Goal: Transaction & Acquisition: Purchase product/service

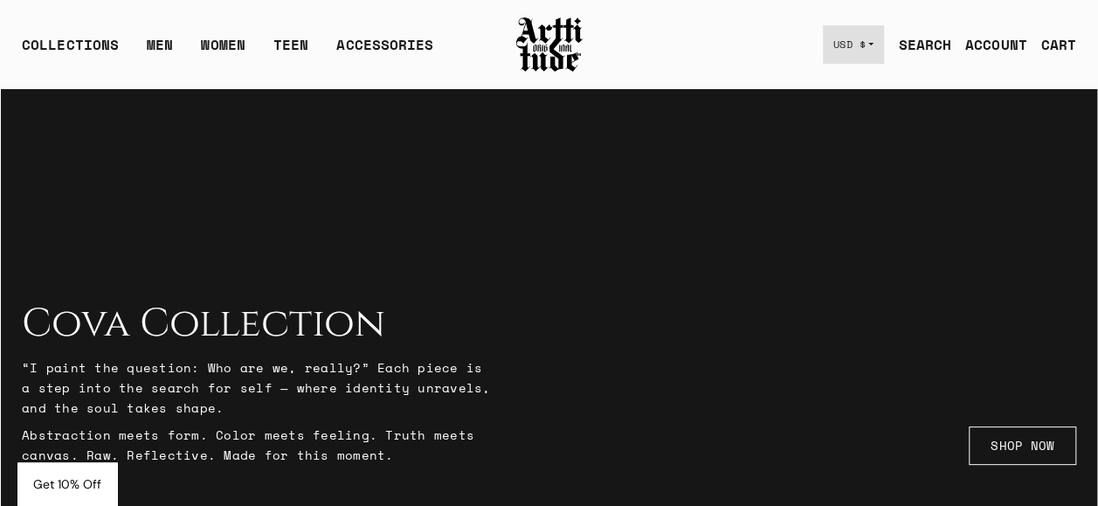
click at [873, 45] on button "USD $" at bounding box center [854, 44] width 62 height 38
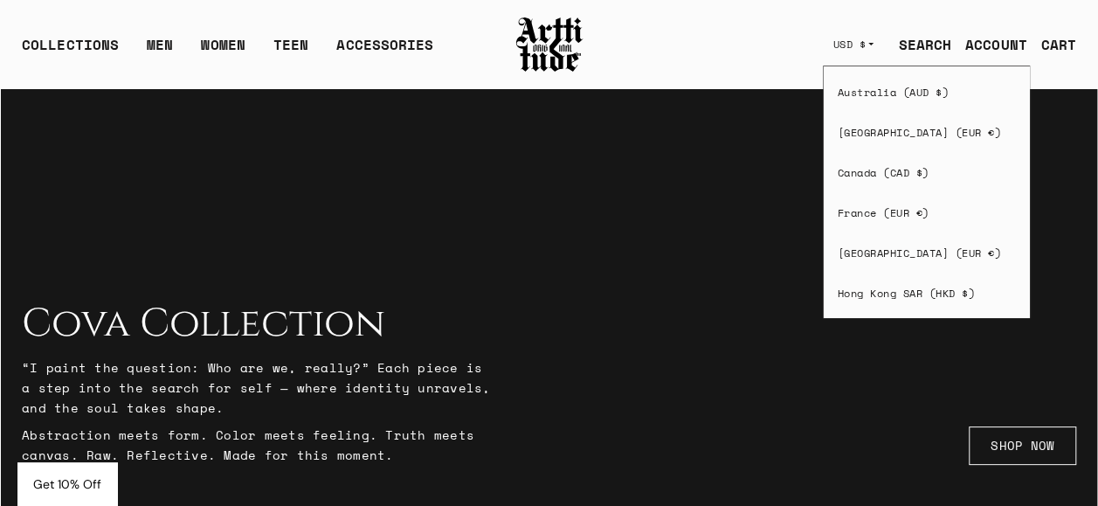
click at [751, 38] on div "COLLECTIONS ARTT Original Collection Caravaggio Collection Cova Collection Meme…" at bounding box center [549, 44] width 1096 height 87
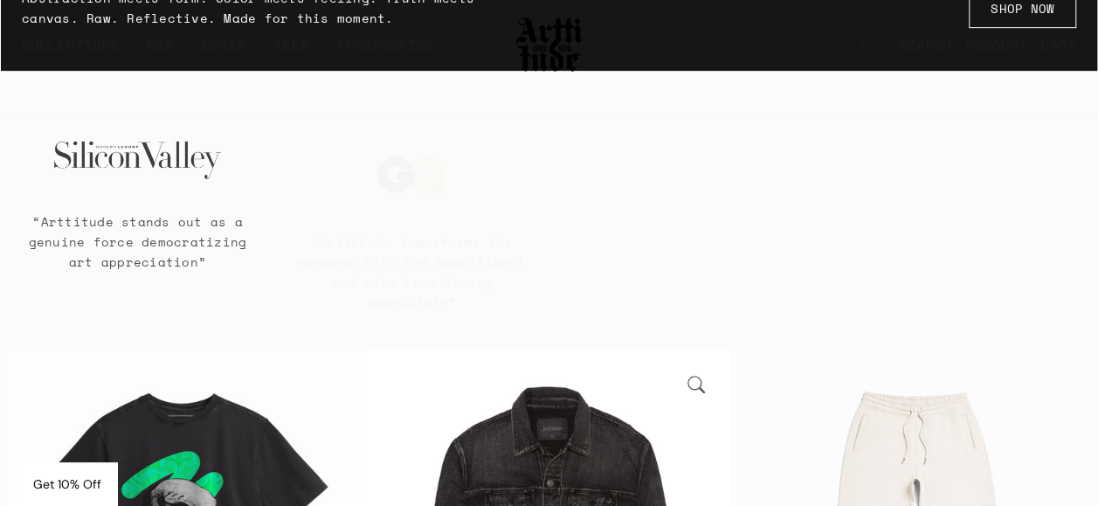
scroll to position [786, 0]
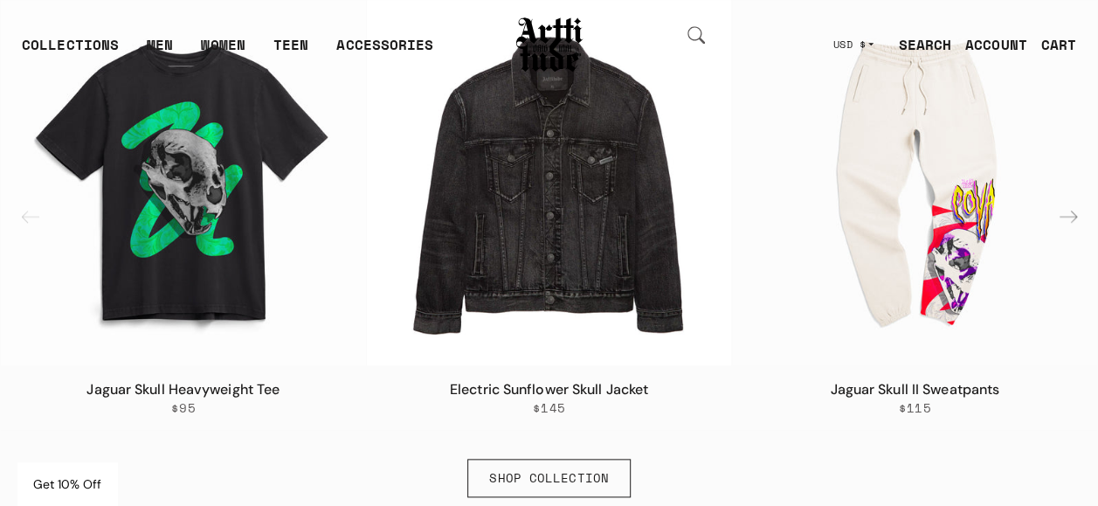
click at [582, 254] on img "2 / 6" at bounding box center [549, 182] width 365 height 365
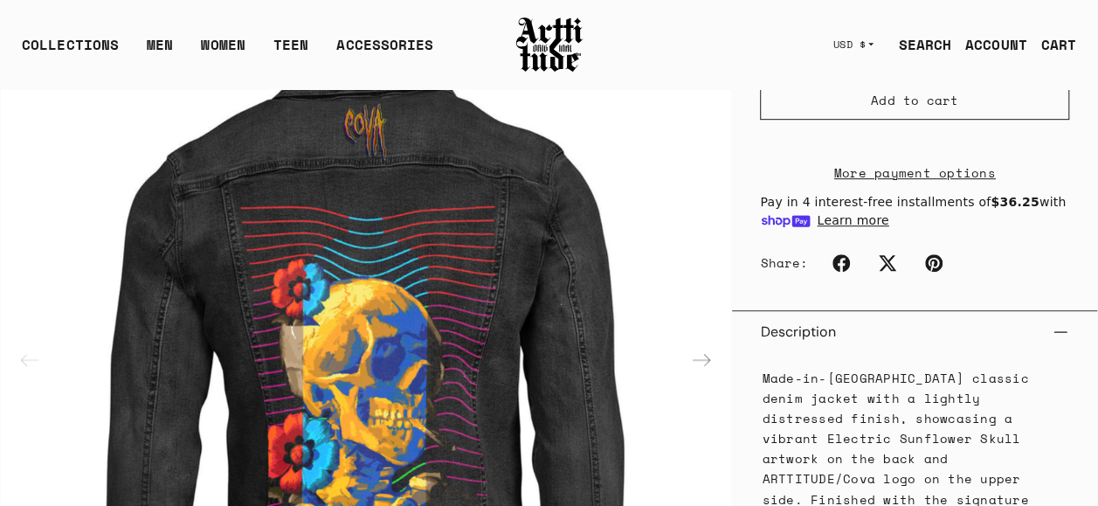
scroll to position [611, 0]
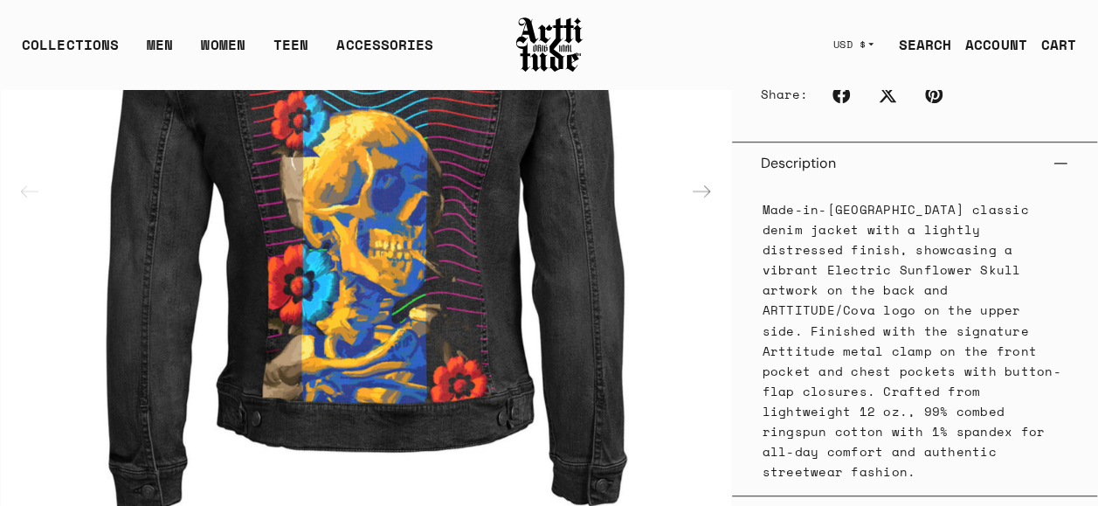
click at [921, 201] on div "Made-in-USA classic denim jacket with a lightly distressed finish, showcasing a…" at bounding box center [914, 340] width 309 height 310
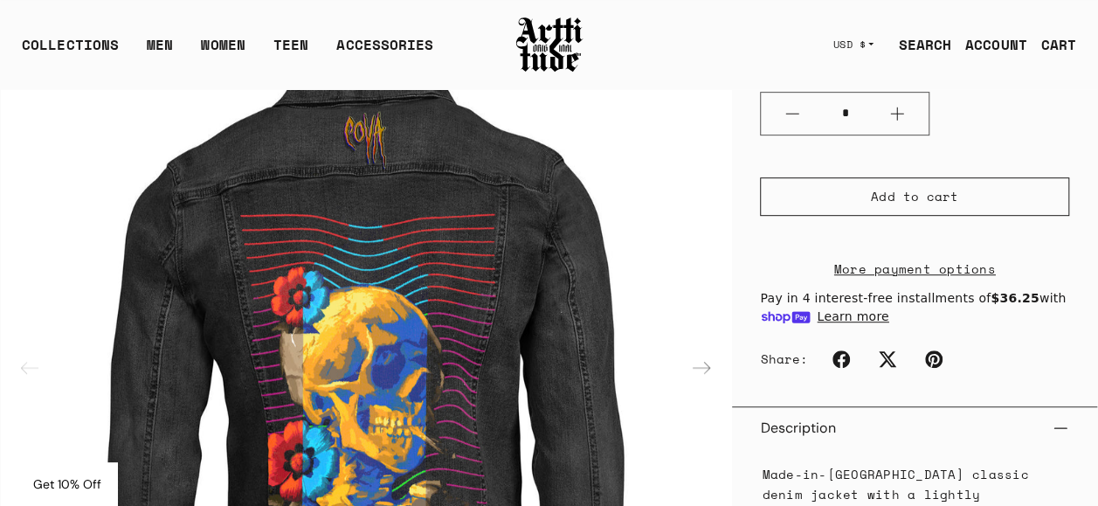
scroll to position [175, 0]
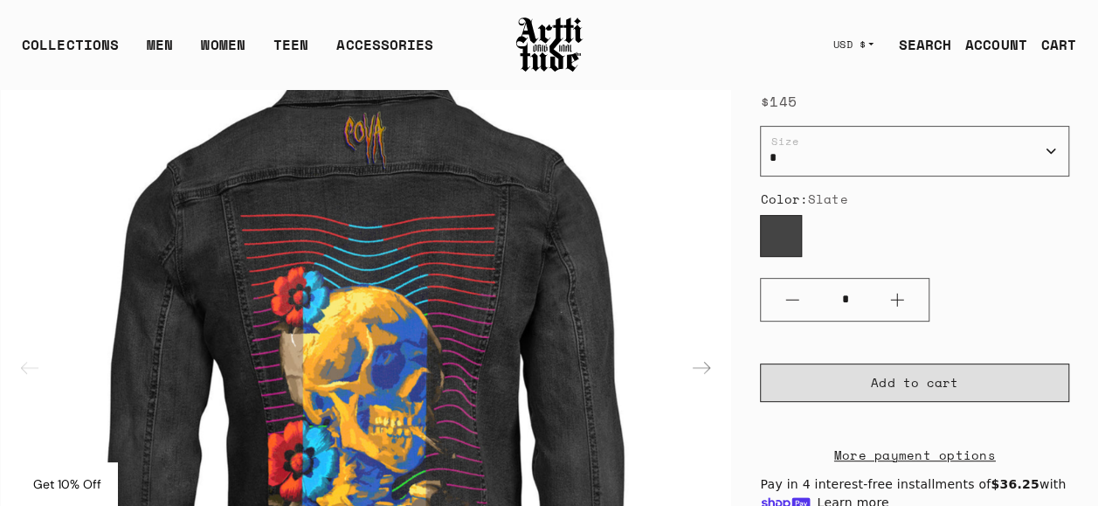
click at [955, 382] on span "Add to cart" at bounding box center [914, 382] width 87 height 17
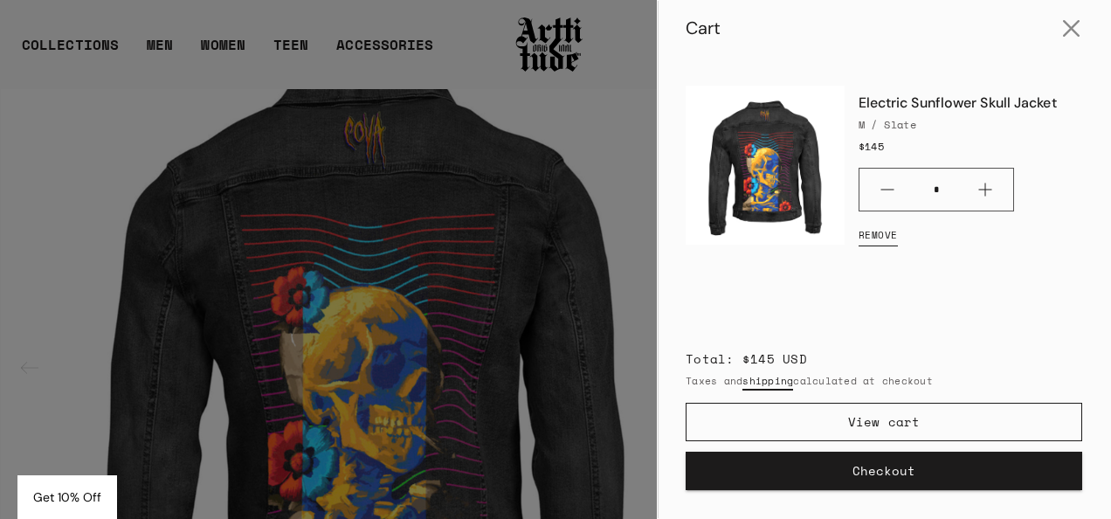
click at [910, 470] on button "Checkout" at bounding box center [884, 471] width 397 height 38
click at [1076, 29] on button "Close cart" at bounding box center [1072, 29] width 42 height 42
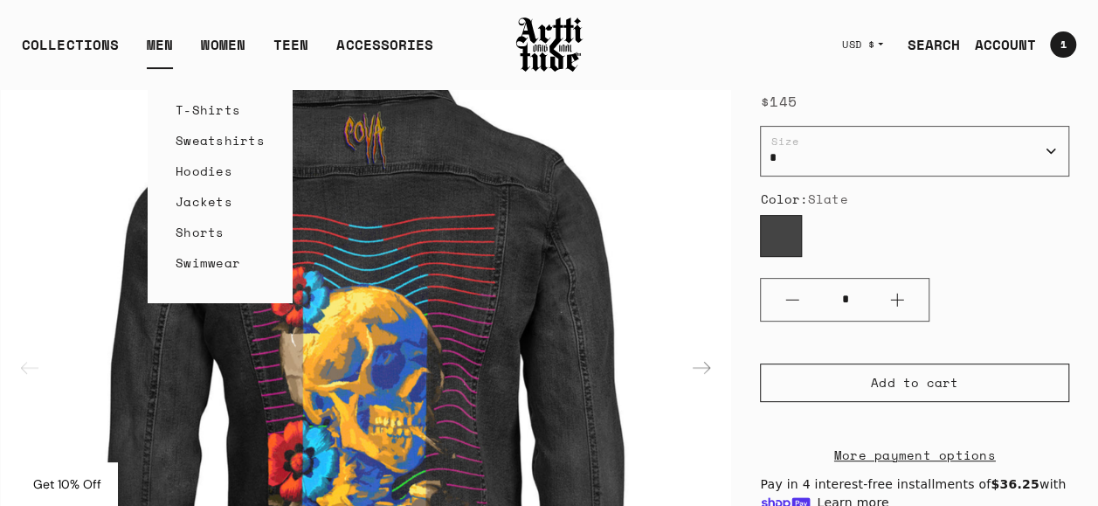
click at [186, 114] on link "T-Shirts" at bounding box center [220, 109] width 89 height 31
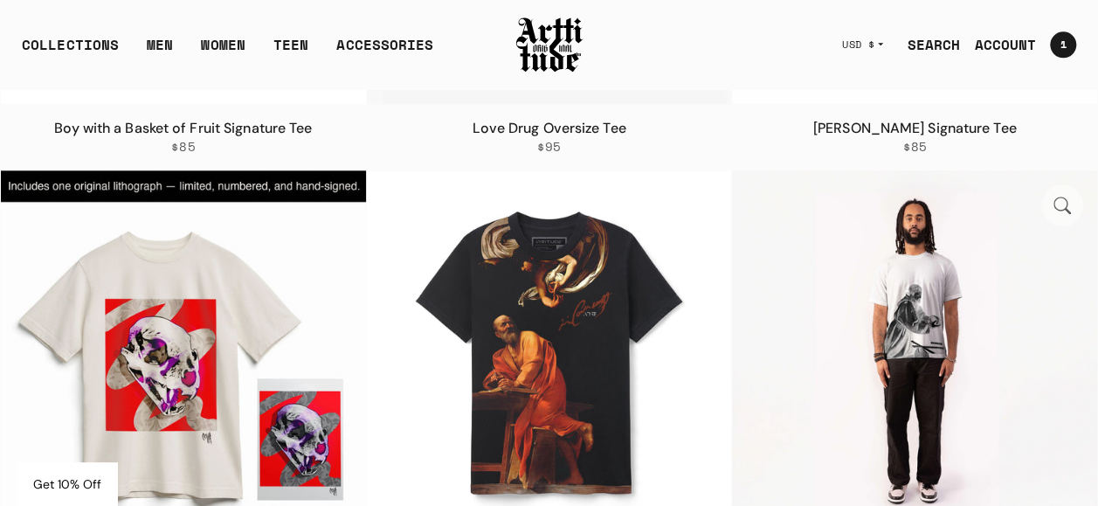
scroll to position [962, 0]
